Goal: Use online tool/utility: Utilize a website feature to perform a specific function

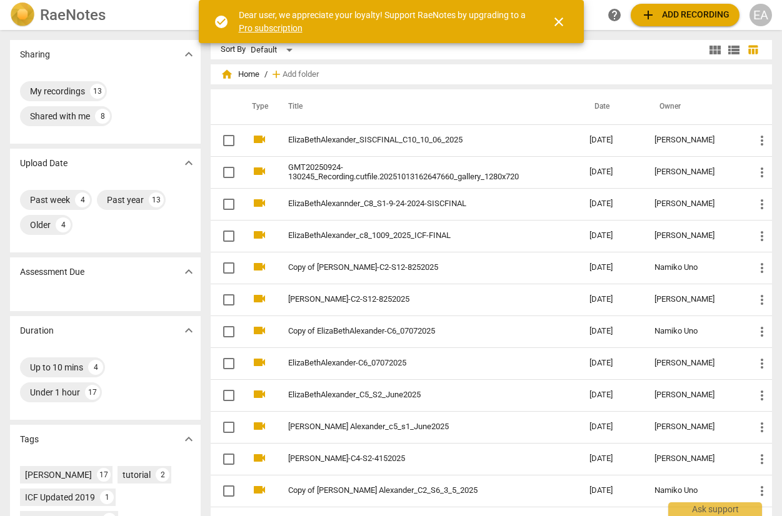
click at [567, 25] on span "close" at bounding box center [559, 21] width 30 height 15
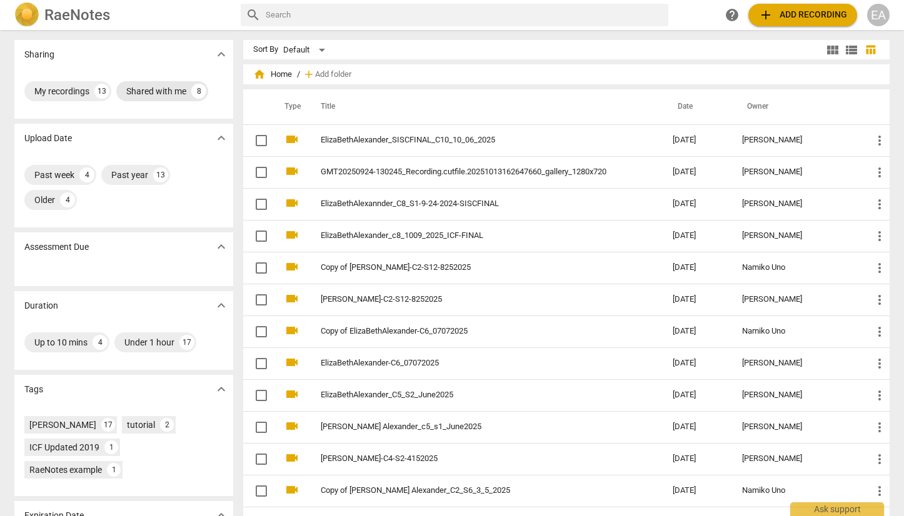
click at [169, 89] on div "Shared with me" at bounding box center [156, 91] width 60 height 13
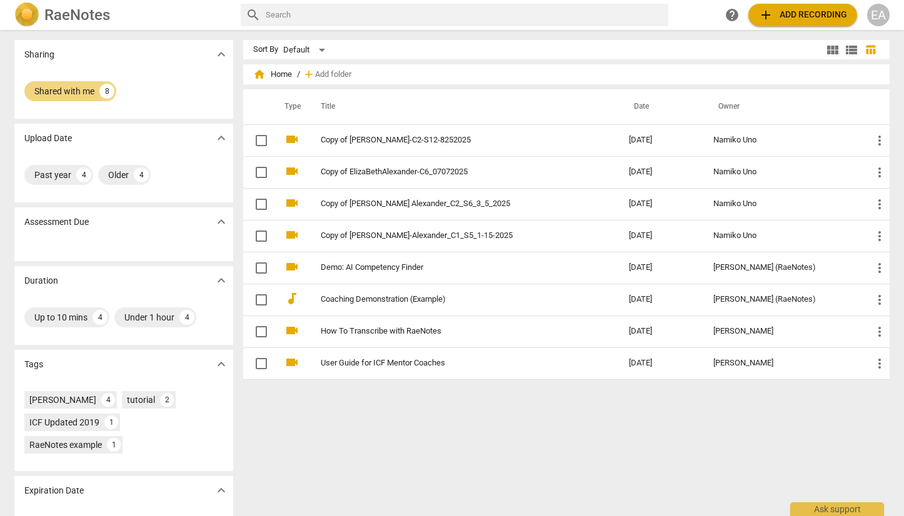
click at [29, 16] on img at bounding box center [26, 15] width 25 height 25
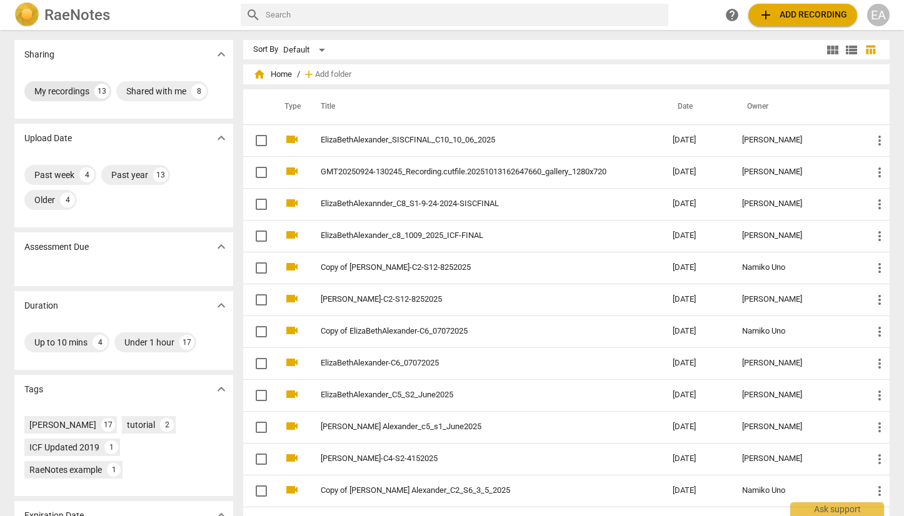
click at [76, 88] on div "My recordings" at bounding box center [61, 91] width 55 height 13
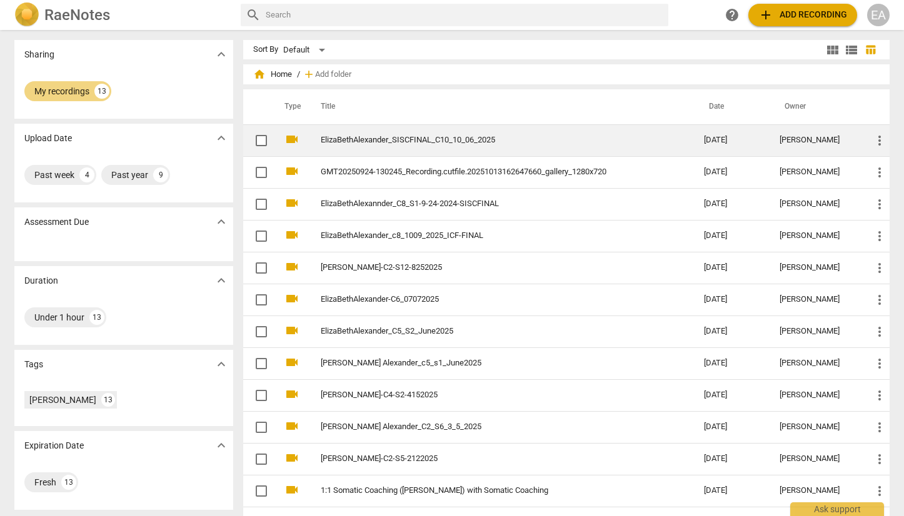
click at [442, 134] on td "ElizaBethAlexander_SISCFINAL_C10_10_06_2025" at bounding box center [500, 140] width 388 height 32
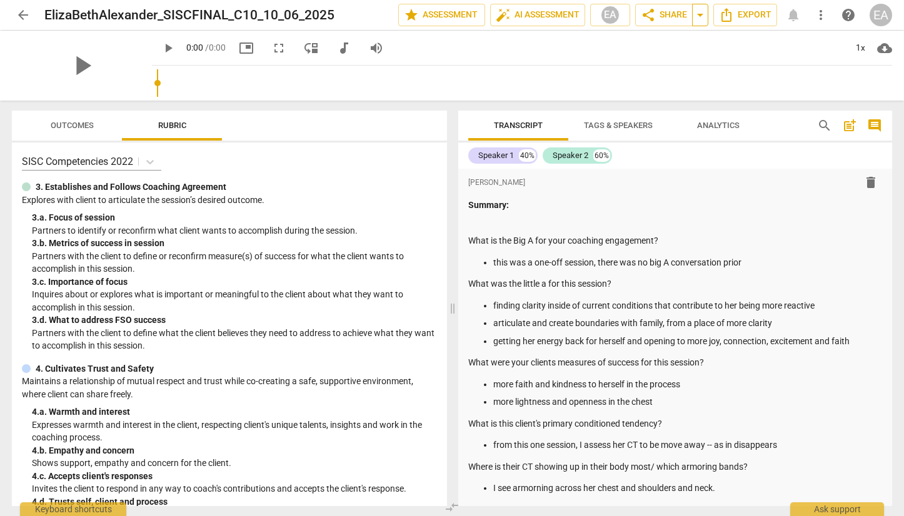
click at [698, 16] on span "arrow_drop_down" at bounding box center [700, 15] width 15 height 15
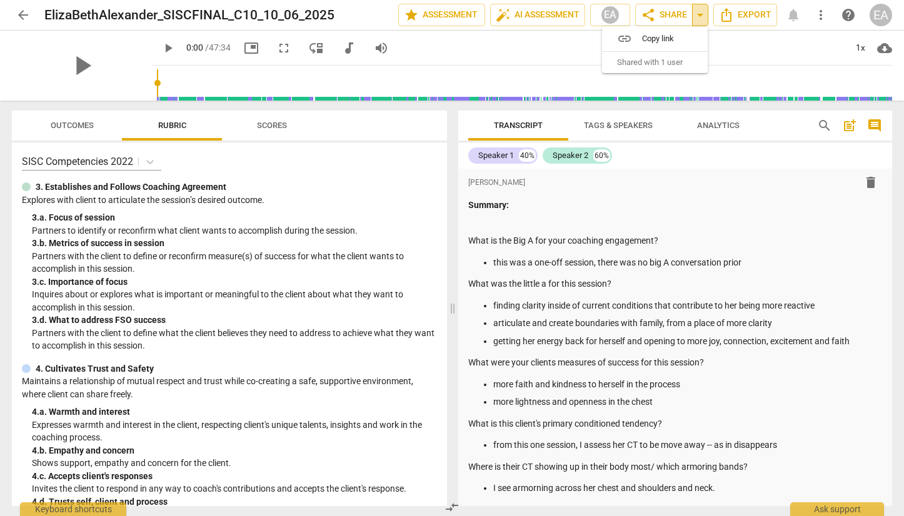
click at [698, 16] on span "arrow_drop_down" at bounding box center [700, 15] width 15 height 15
click at [554, 17] on span "auto_fix_high AI Assessment" at bounding box center [538, 15] width 84 height 15
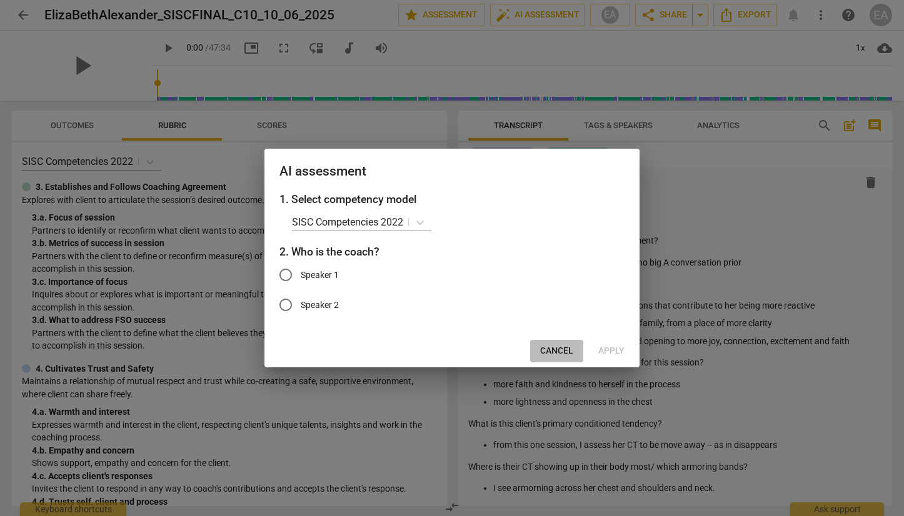
click at [548, 351] on span "Cancel" at bounding box center [556, 351] width 33 height 13
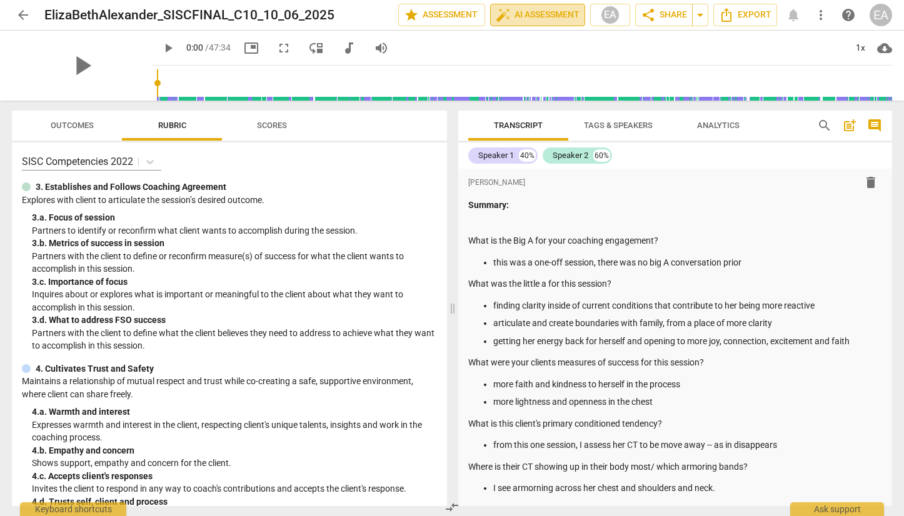
click at [547, 14] on span "auto_fix_high AI Assessment" at bounding box center [538, 15] width 84 height 15
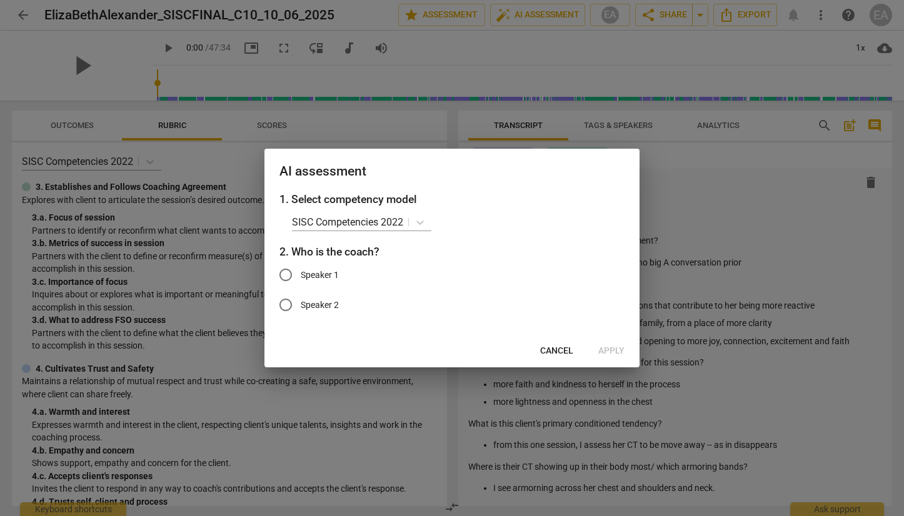
click at [323, 309] on span "Speaker 2" at bounding box center [320, 305] width 38 height 13
click at [301, 309] on input "Speaker 2" at bounding box center [286, 305] width 30 height 30
radio input "true"
click at [609, 351] on span "Apply" at bounding box center [611, 351] width 26 height 13
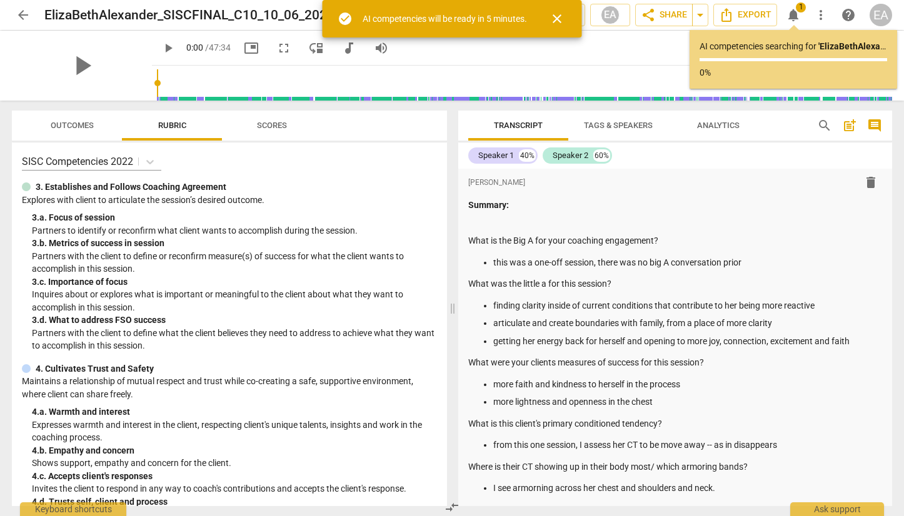
click at [561, 18] on span "close" at bounding box center [556, 18] width 15 height 15
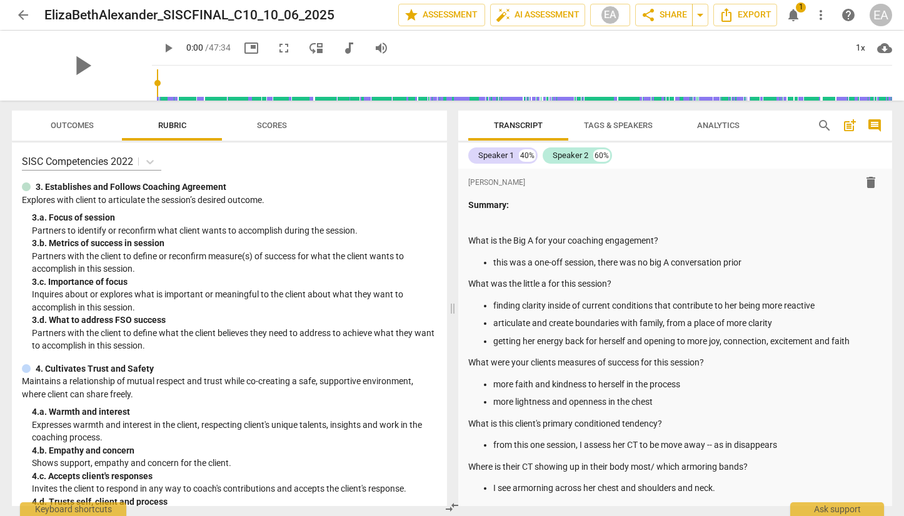
click at [20, 16] on span "arrow_back" at bounding box center [23, 15] width 15 height 15
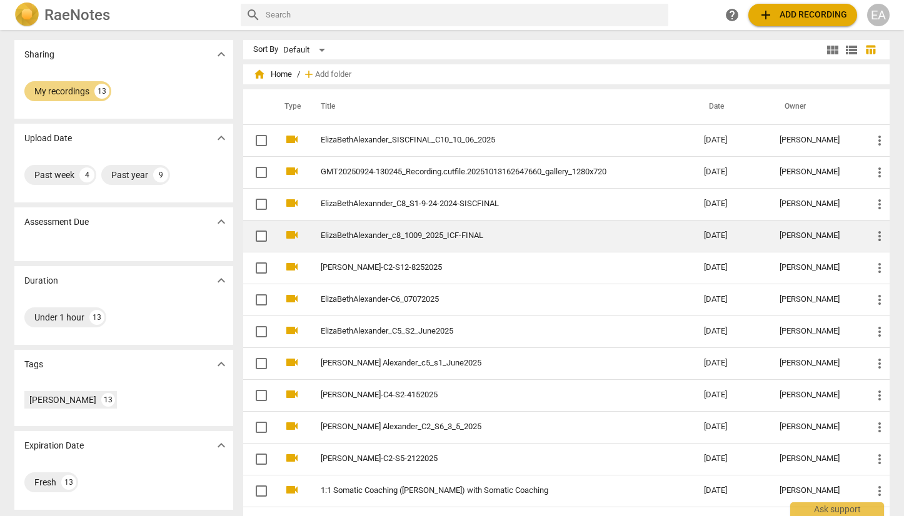
click at [391, 240] on link "ElizaBethAlexander_c8_1009_2025_ICF-FINAL" at bounding box center [490, 235] width 338 height 9
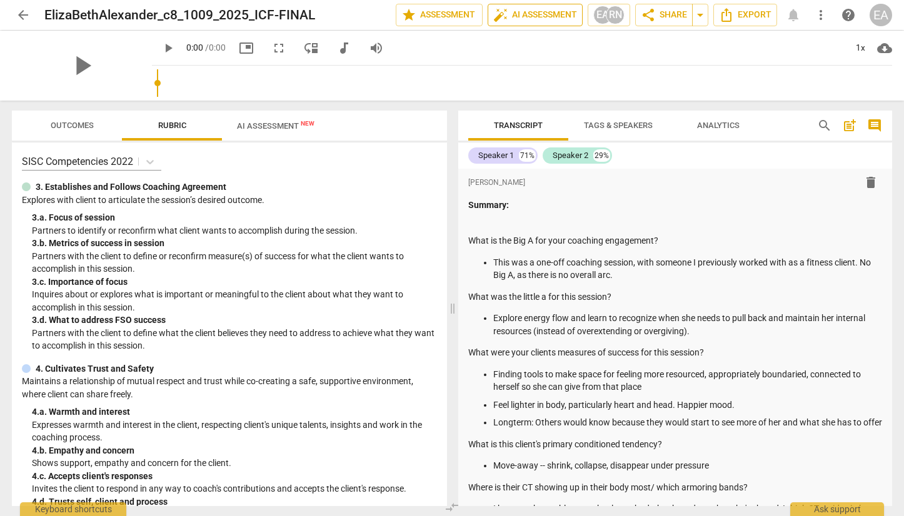
click at [540, 18] on span "auto_fix_high AI Assessment" at bounding box center [535, 15] width 84 height 15
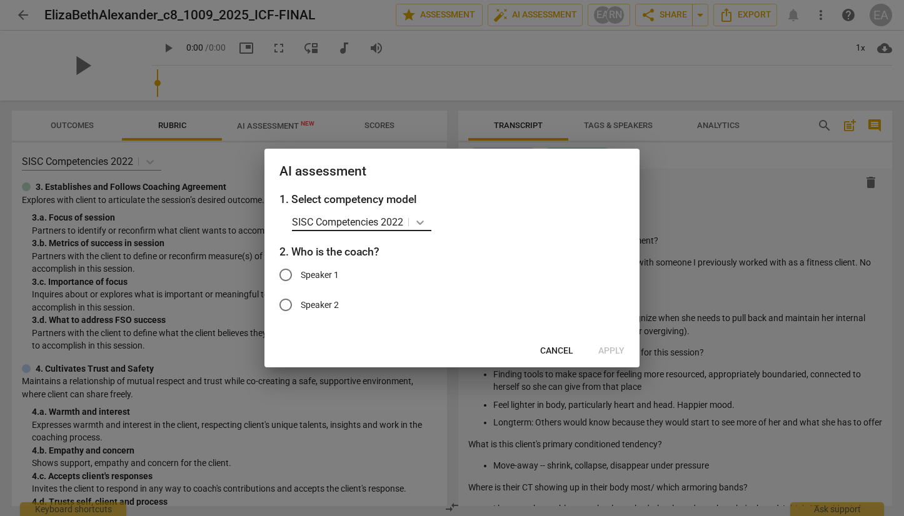
click at [416, 224] on icon at bounding box center [420, 222] width 13 height 13
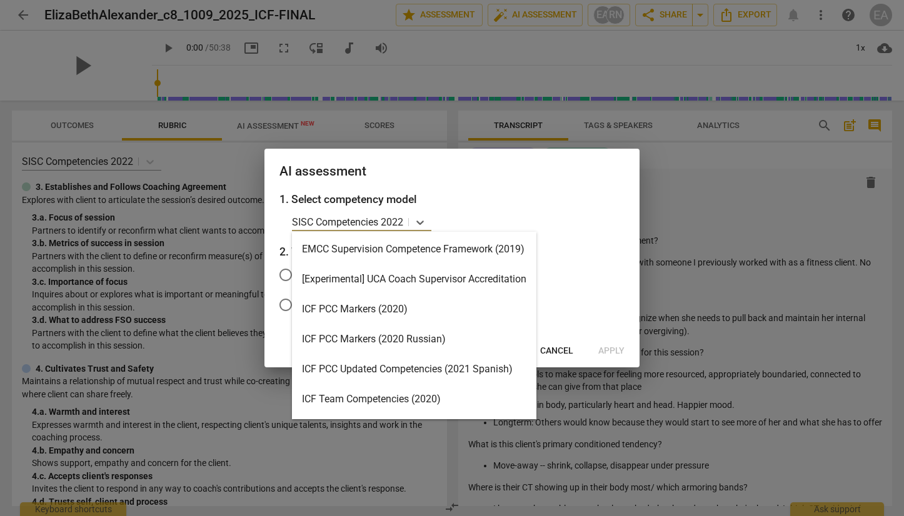
click at [401, 309] on div "ICF PCC Markers (2020)" at bounding box center [414, 309] width 244 height 30
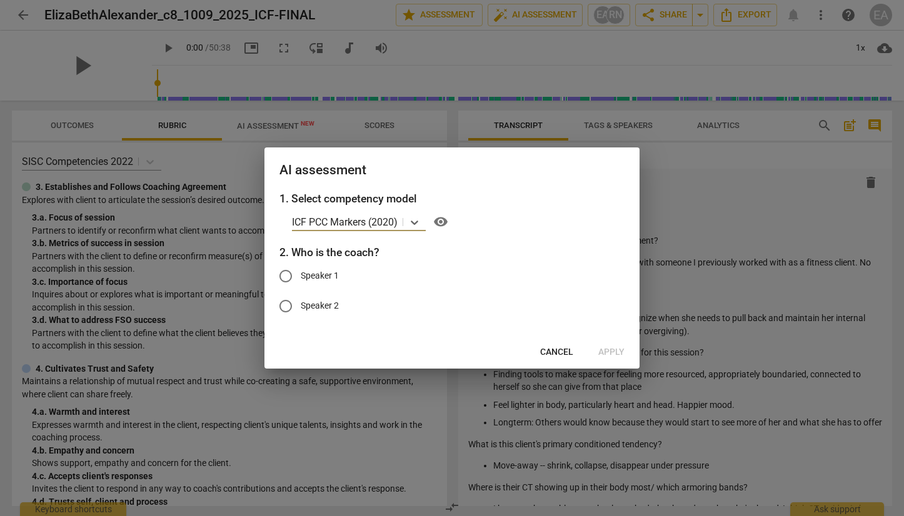
click at [546, 347] on span "Cancel" at bounding box center [556, 352] width 33 height 13
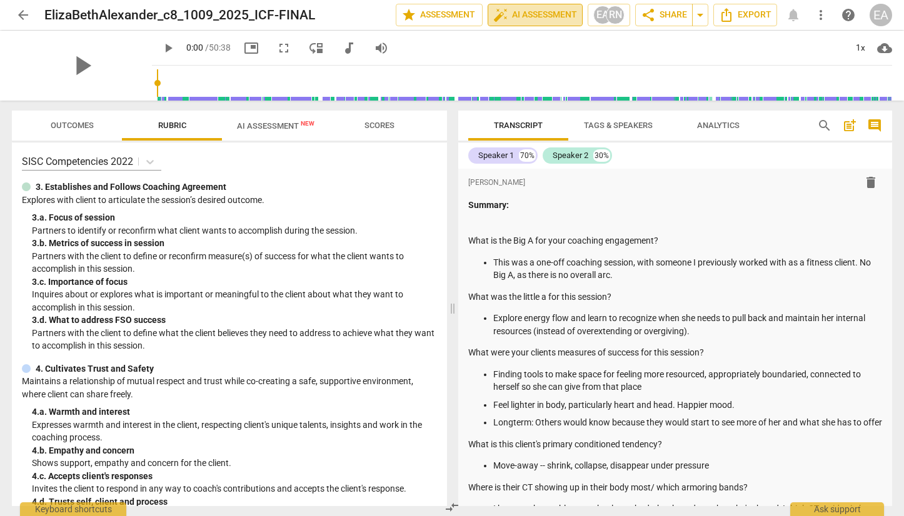
click at [511, 18] on span "auto_fix_high AI Assessment" at bounding box center [535, 15] width 84 height 15
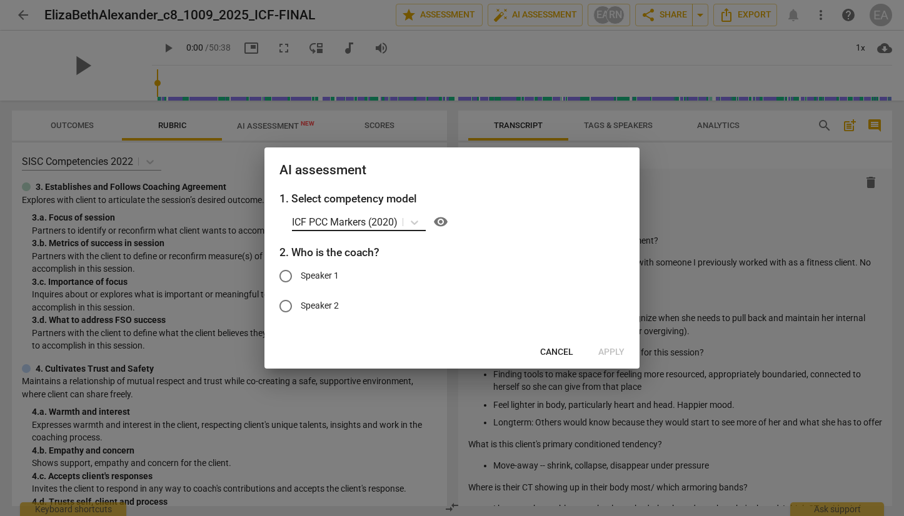
click at [363, 224] on p "ICF PCC Markers (2020)" at bounding box center [345, 222] width 106 height 14
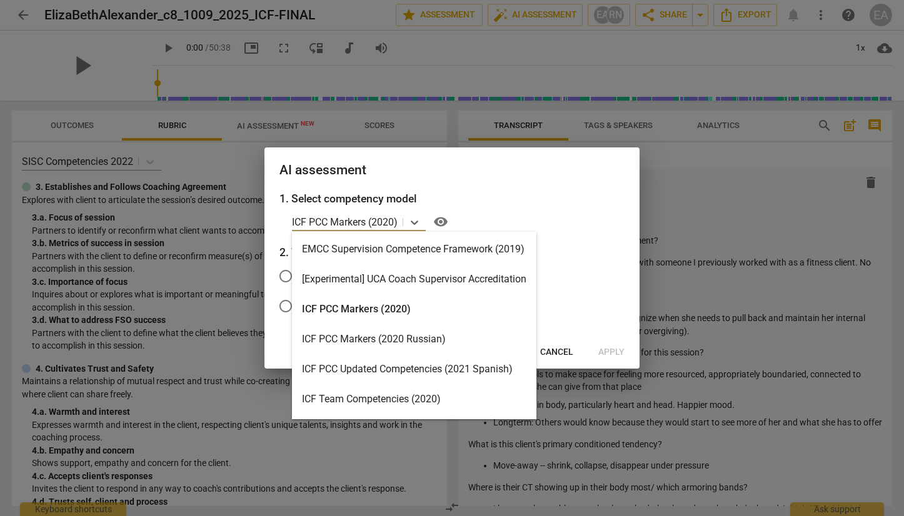
click at [363, 305] on div "ICF PCC Markers (2020)" at bounding box center [414, 309] width 244 height 30
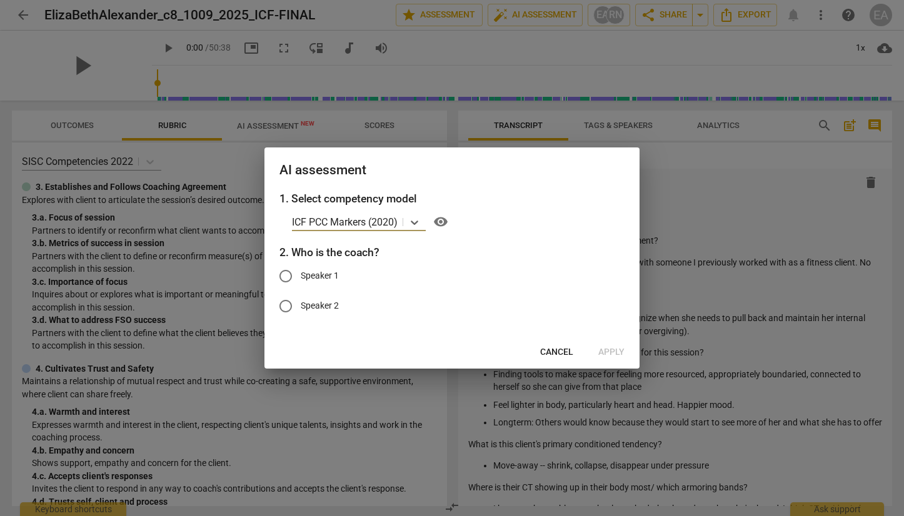
click at [319, 309] on span "Speaker 2" at bounding box center [320, 305] width 38 height 13
click at [301, 309] on input "Speaker 2" at bounding box center [286, 306] width 30 height 30
radio input "true"
click at [406, 227] on div at bounding box center [414, 222] width 23 height 18
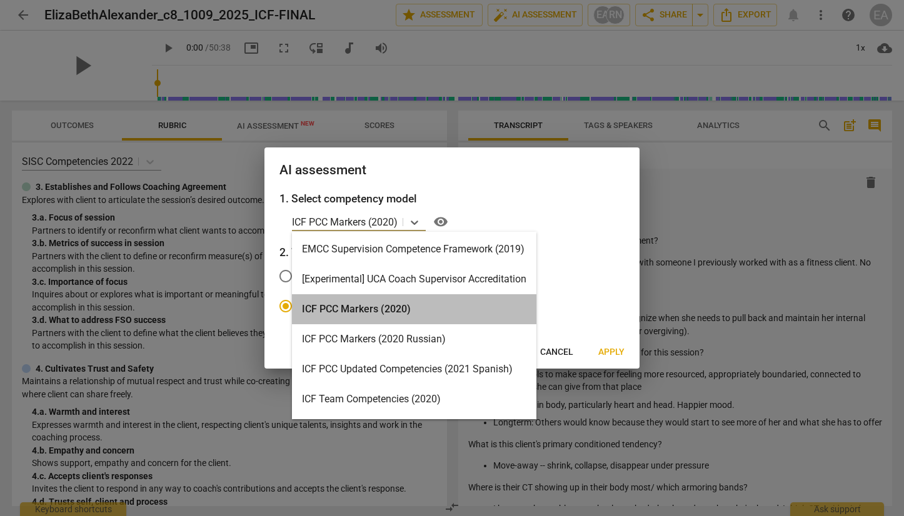
click at [423, 323] on div "ICF PCC Markers (2020)" at bounding box center [414, 309] width 244 height 30
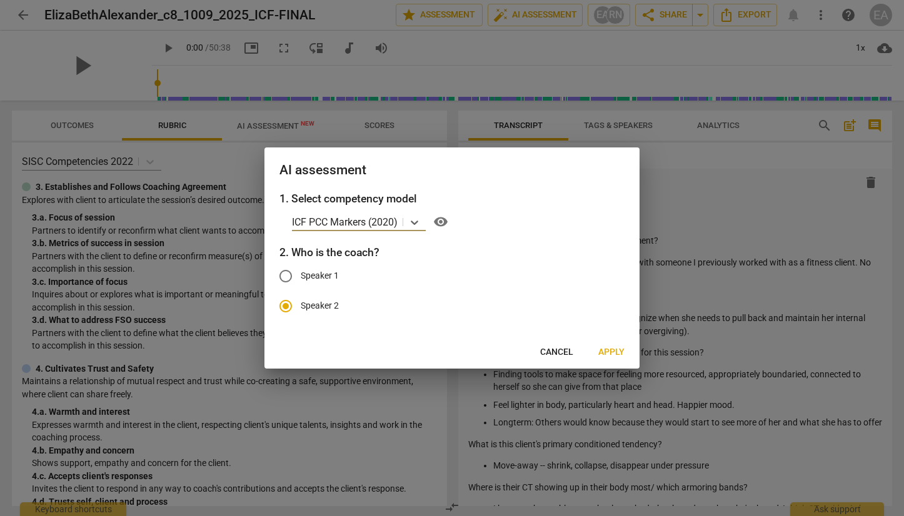
click at [621, 351] on span "Apply" at bounding box center [611, 352] width 26 height 13
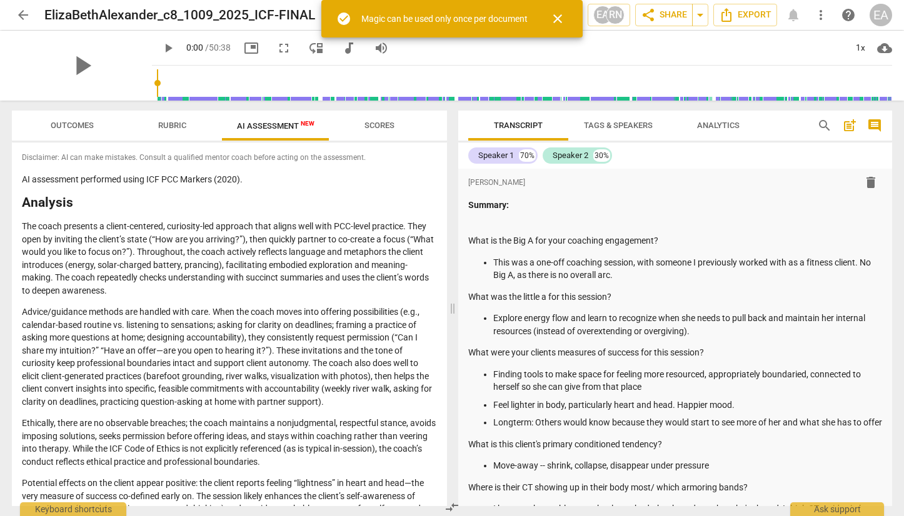
click at [561, 24] on span "close" at bounding box center [557, 18] width 15 height 15
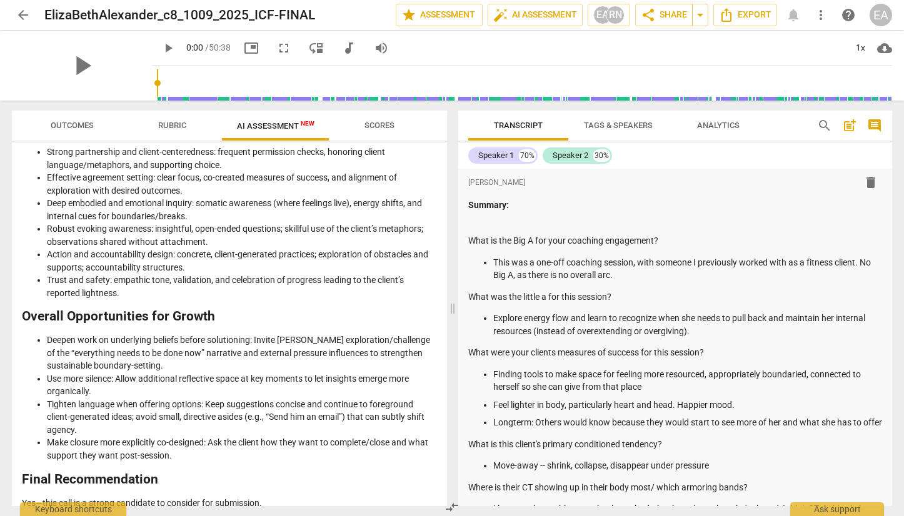
scroll to position [1584, 0]
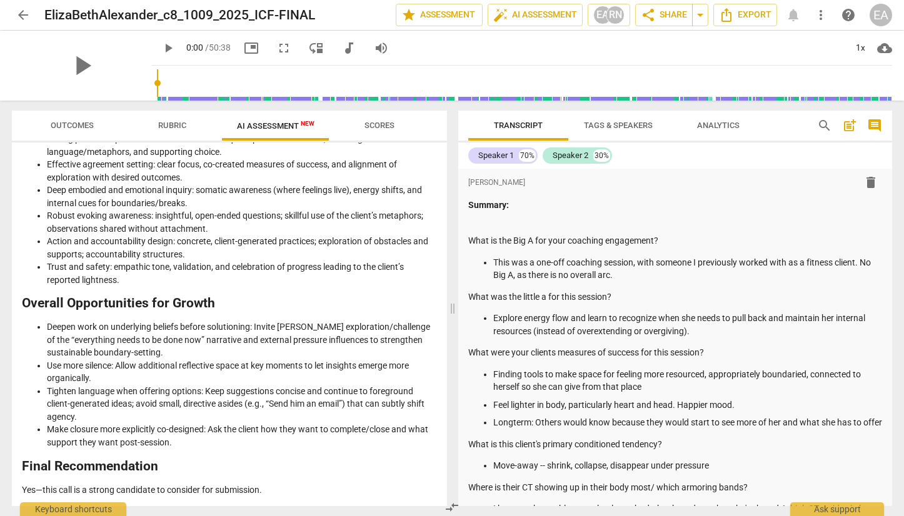
click at [22, 9] on span "arrow_back" at bounding box center [23, 15] width 15 height 15
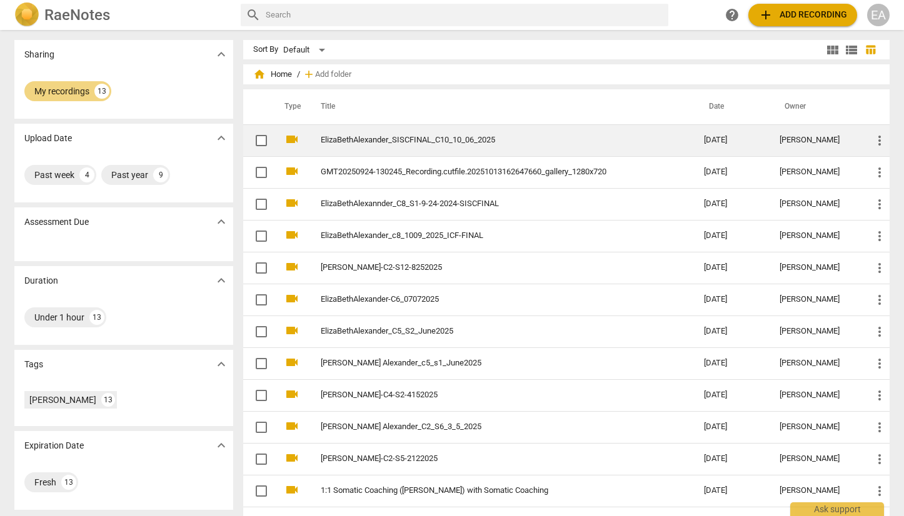
click at [379, 134] on td "ElizaBethAlexander_SISCFINAL_C10_10_06_2025" at bounding box center [500, 140] width 388 height 32
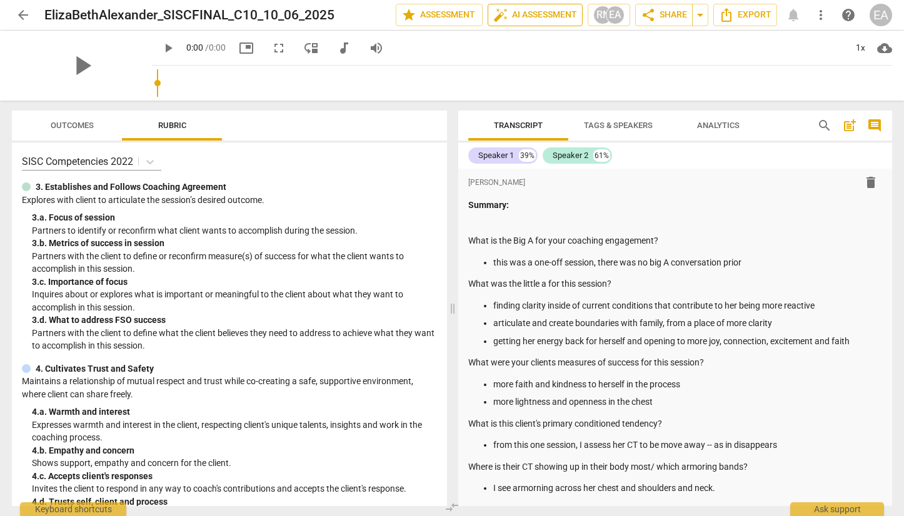
click at [538, 21] on span "auto_fix_high AI Assessment" at bounding box center [535, 15] width 84 height 15
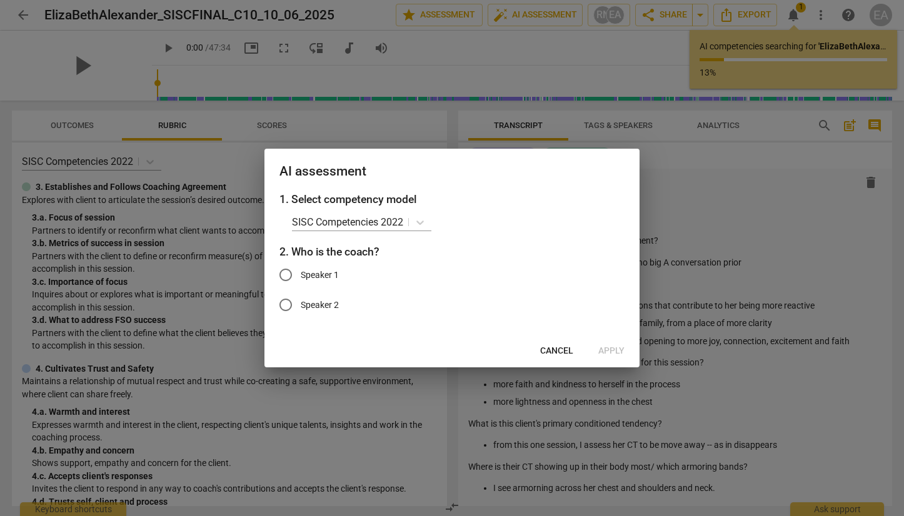
click at [309, 304] on span "Speaker 2" at bounding box center [320, 305] width 38 height 13
click at [301, 304] on input "Speaker 2" at bounding box center [286, 305] width 30 height 30
radio input "true"
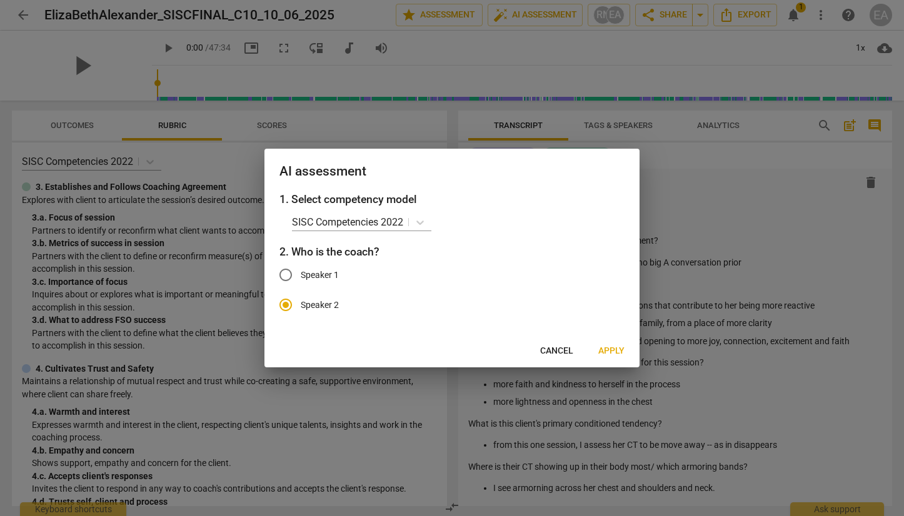
click at [548, 350] on span "Cancel" at bounding box center [556, 351] width 33 height 13
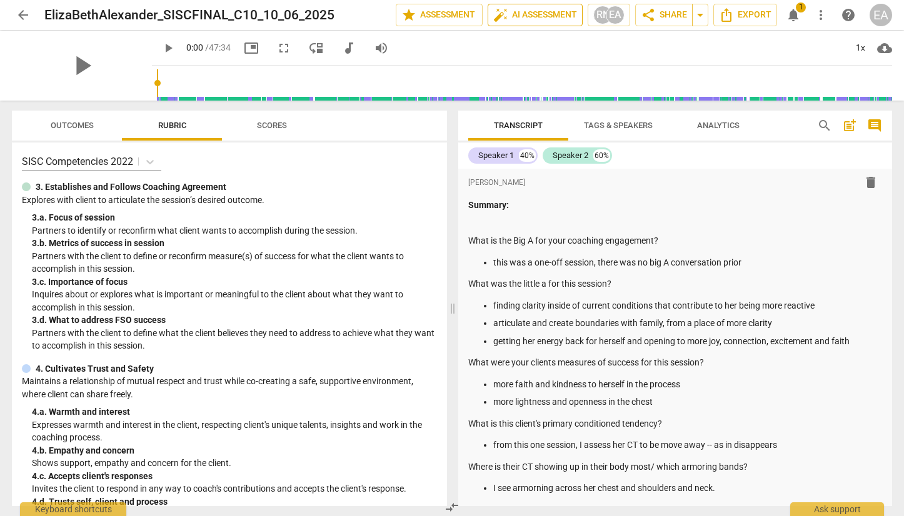
click at [529, 9] on span "auto_fix_high AI Assessment" at bounding box center [535, 15] width 84 height 15
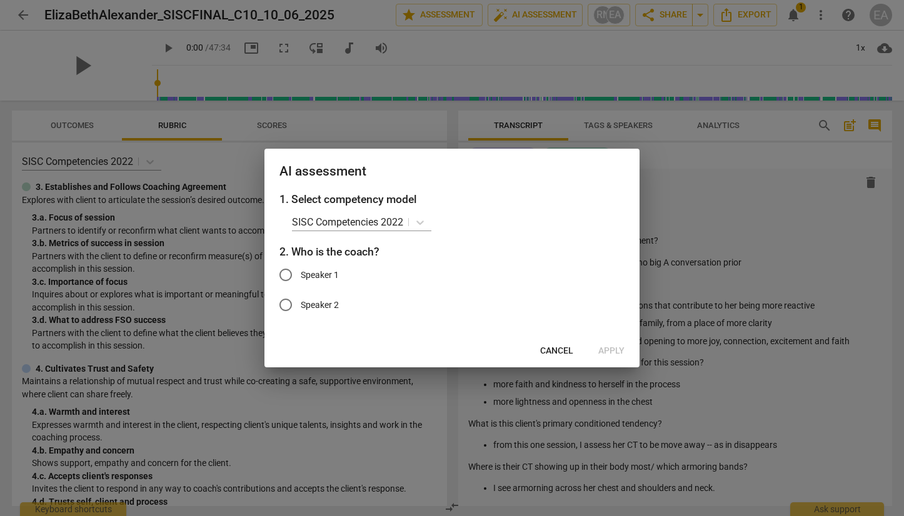
click at [323, 304] on span "Speaker 2" at bounding box center [320, 305] width 38 height 13
click at [301, 304] on input "Speaker 2" at bounding box center [286, 305] width 30 height 30
radio input "true"
click at [604, 349] on span "Apply" at bounding box center [611, 351] width 26 height 13
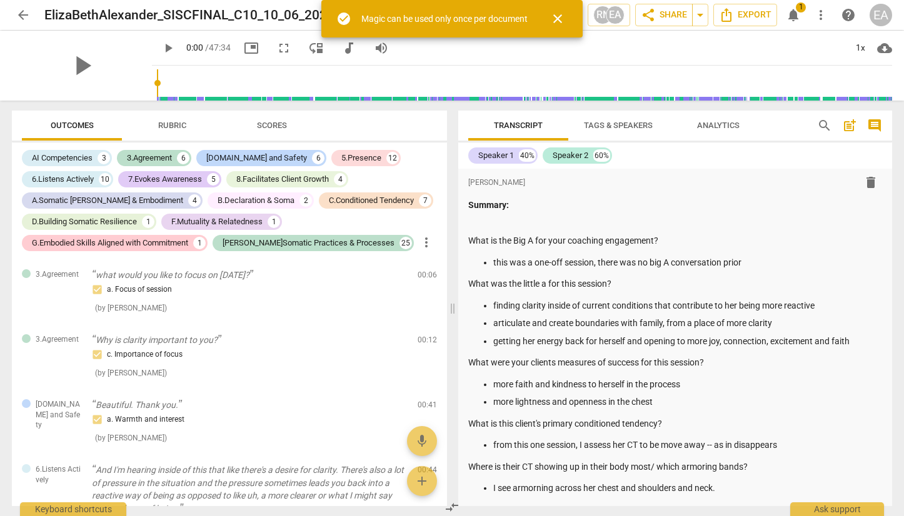
click at [184, 125] on span "Rubric" at bounding box center [172, 125] width 28 height 9
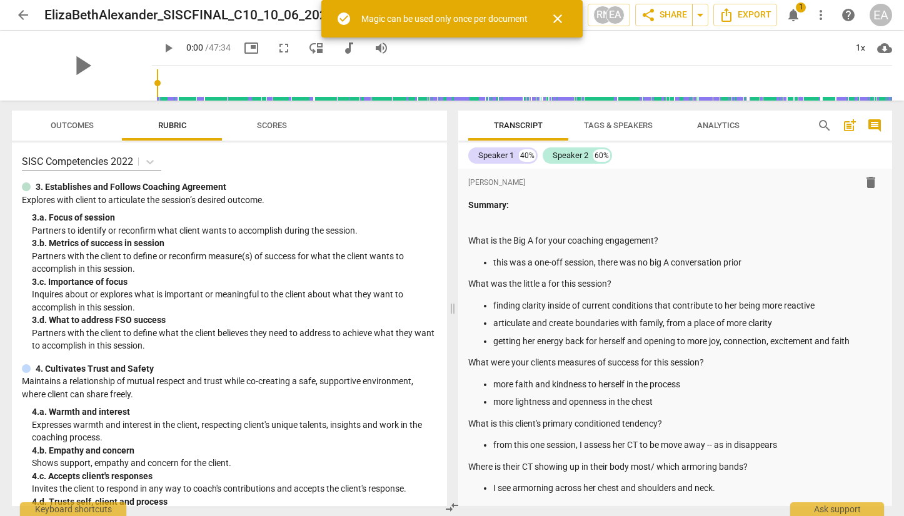
click at [259, 126] on span "Scores" at bounding box center [272, 125] width 30 height 9
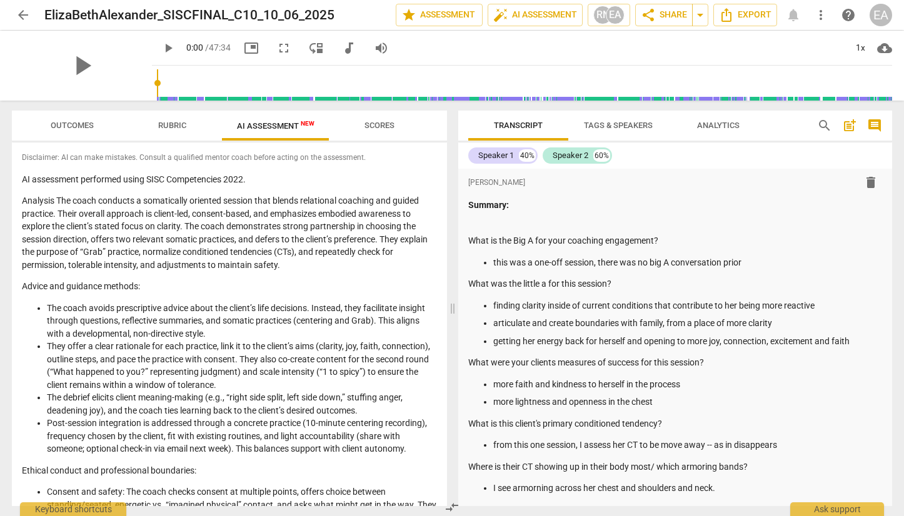
click at [291, 124] on span "AI Assessment New" at bounding box center [276, 125] width 78 height 9
